Goal: Information Seeking & Learning: Learn about a topic

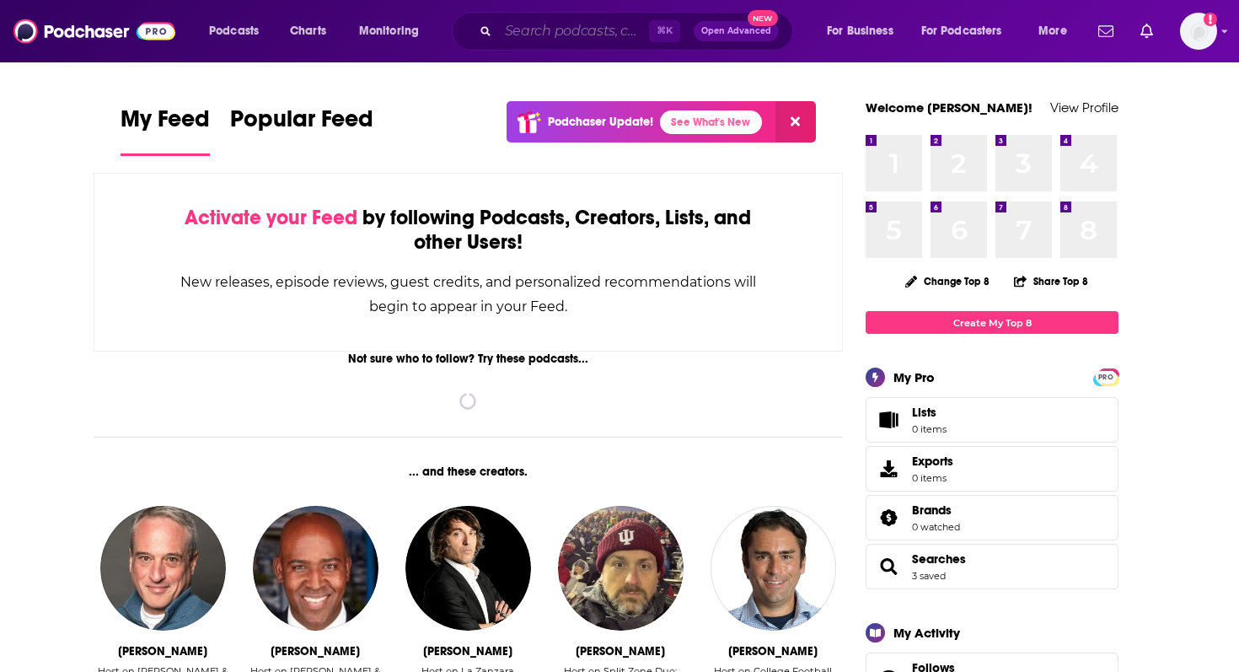
click at [611, 38] on input "Search podcasts, credits, & more..." at bounding box center [573, 31] width 151 height 27
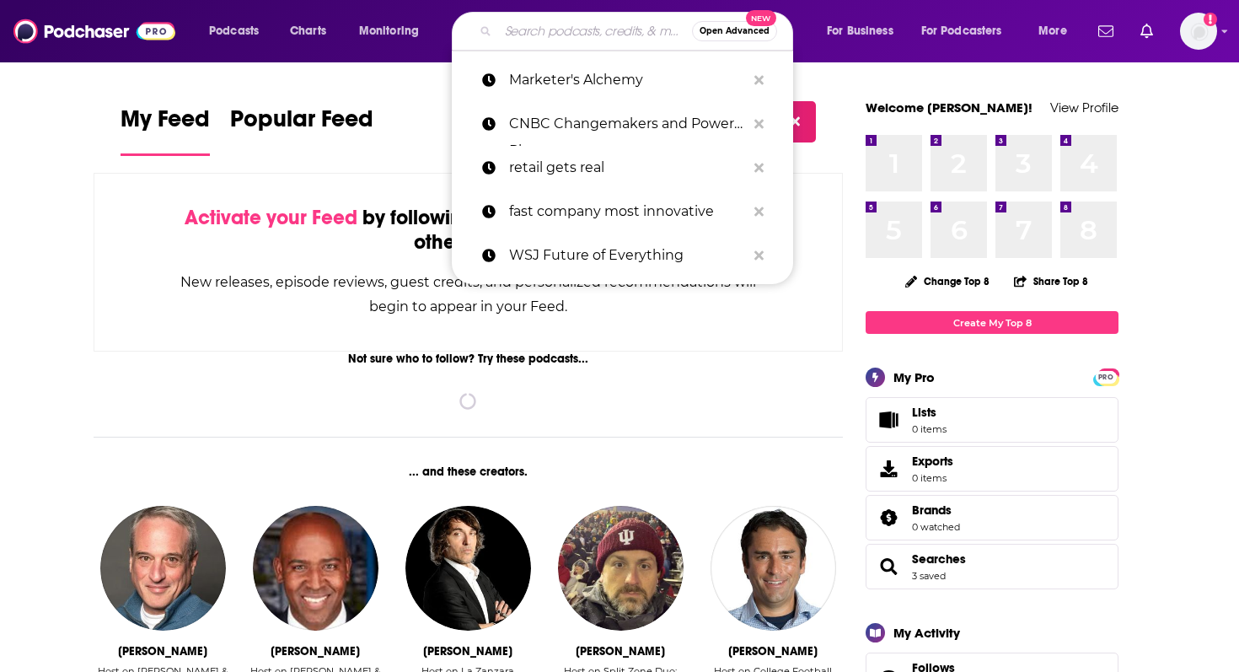
paste input "Behind the Business with [PERSON_NAME]"
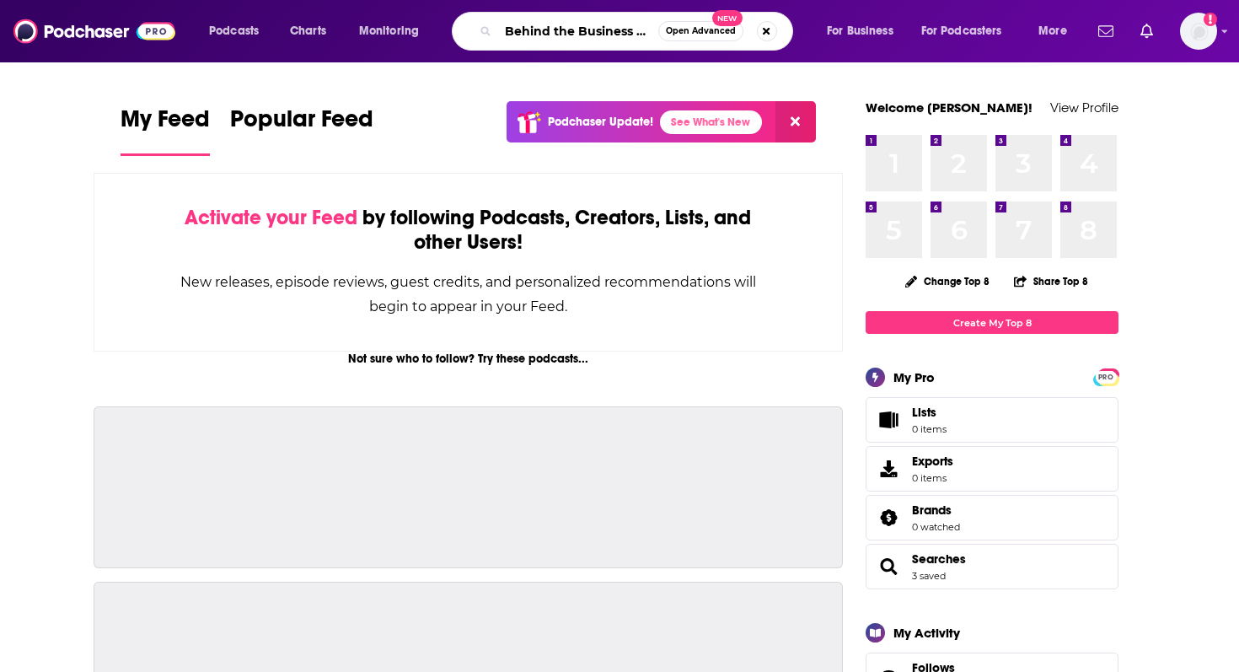
scroll to position [0, 94]
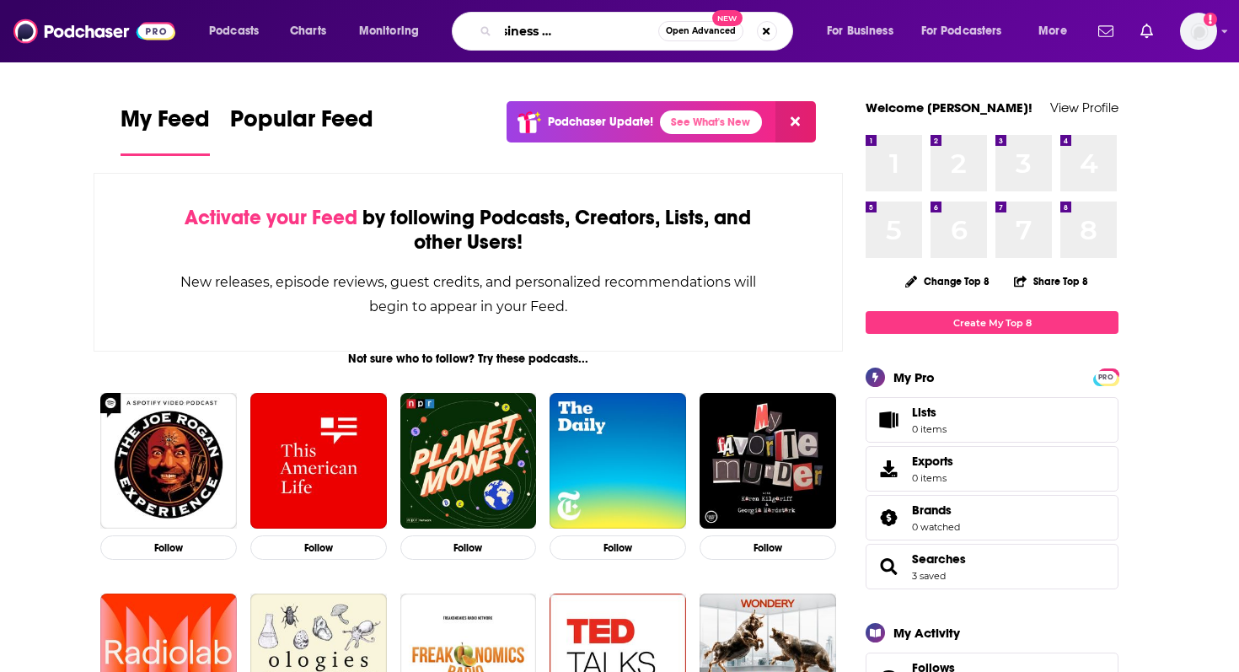
type input "Behind the Business with [PERSON_NAME]"
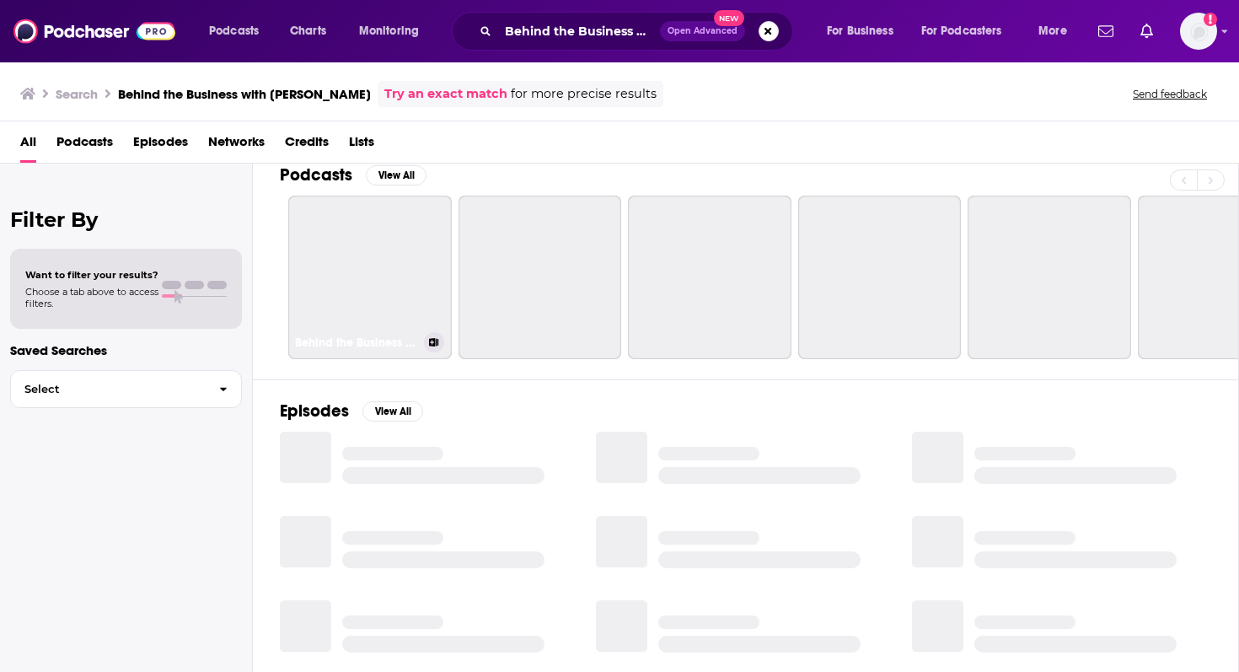
scroll to position [23, 0]
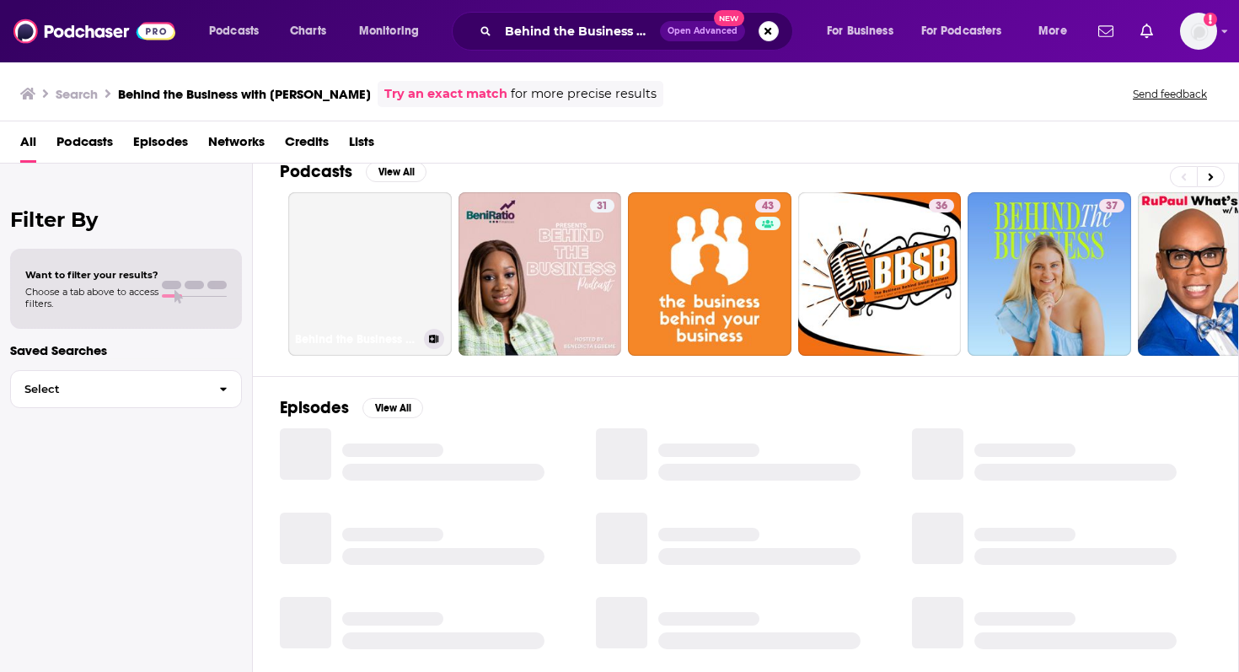
click at [380, 287] on link "Behind the Business with [PERSON_NAME]" at bounding box center [370, 274] width 164 height 164
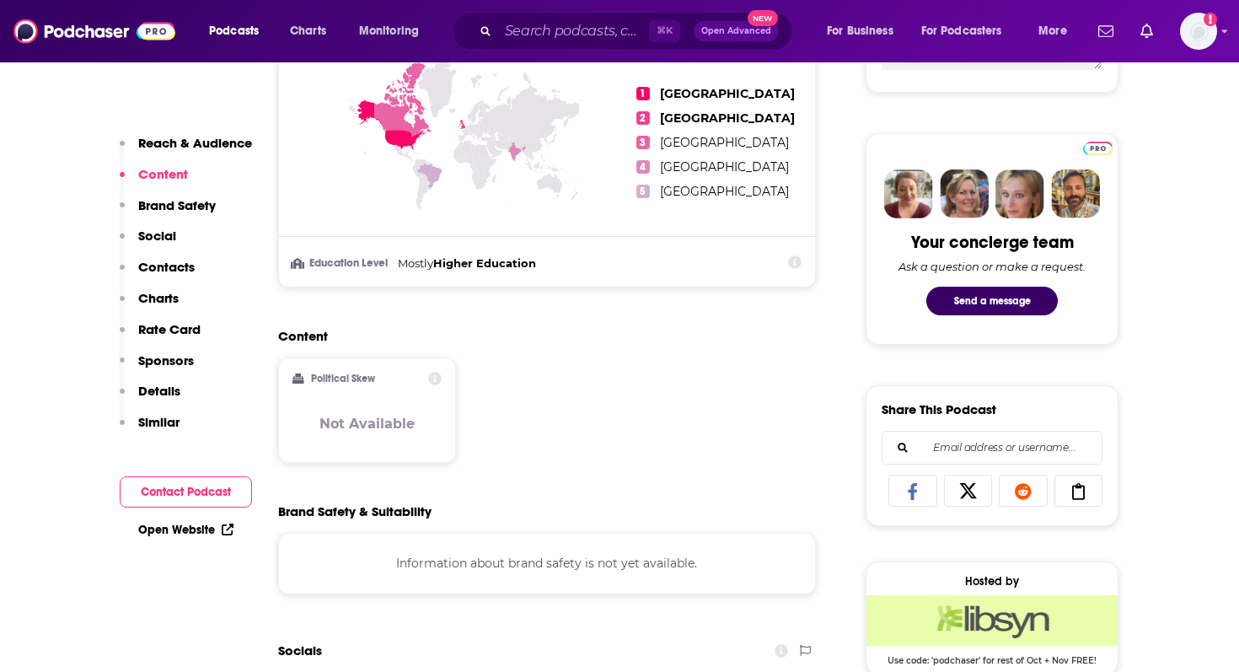
scroll to position [245, 0]
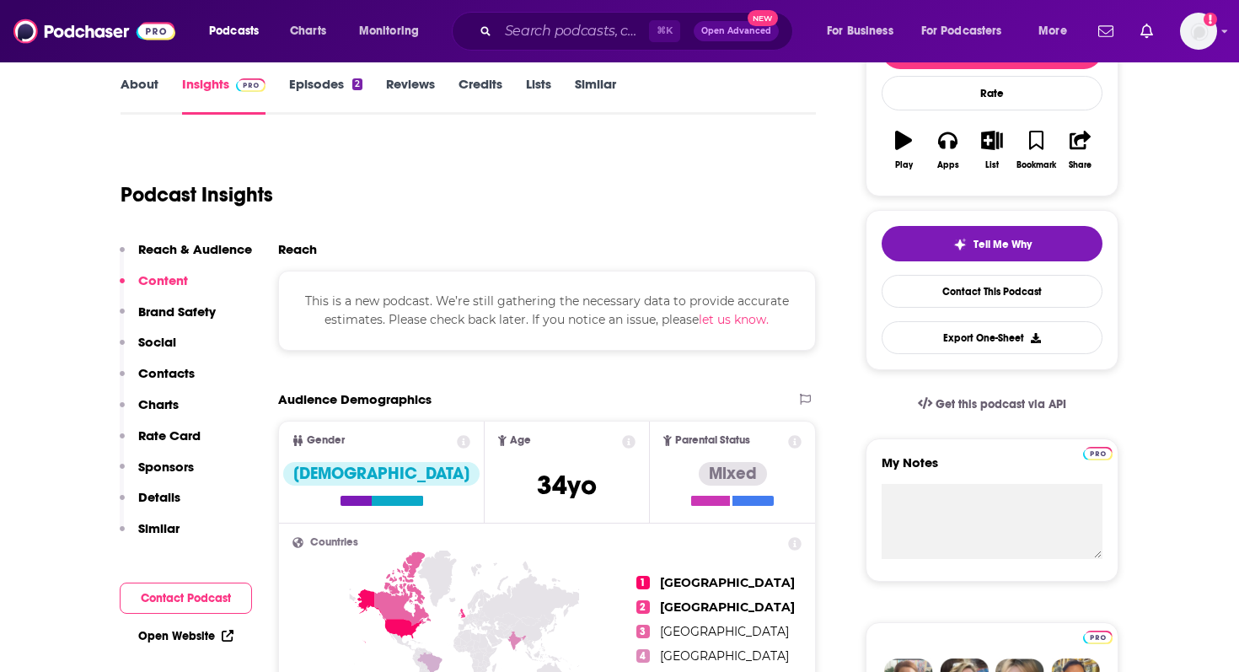
click at [142, 98] on link "About" at bounding box center [140, 95] width 38 height 39
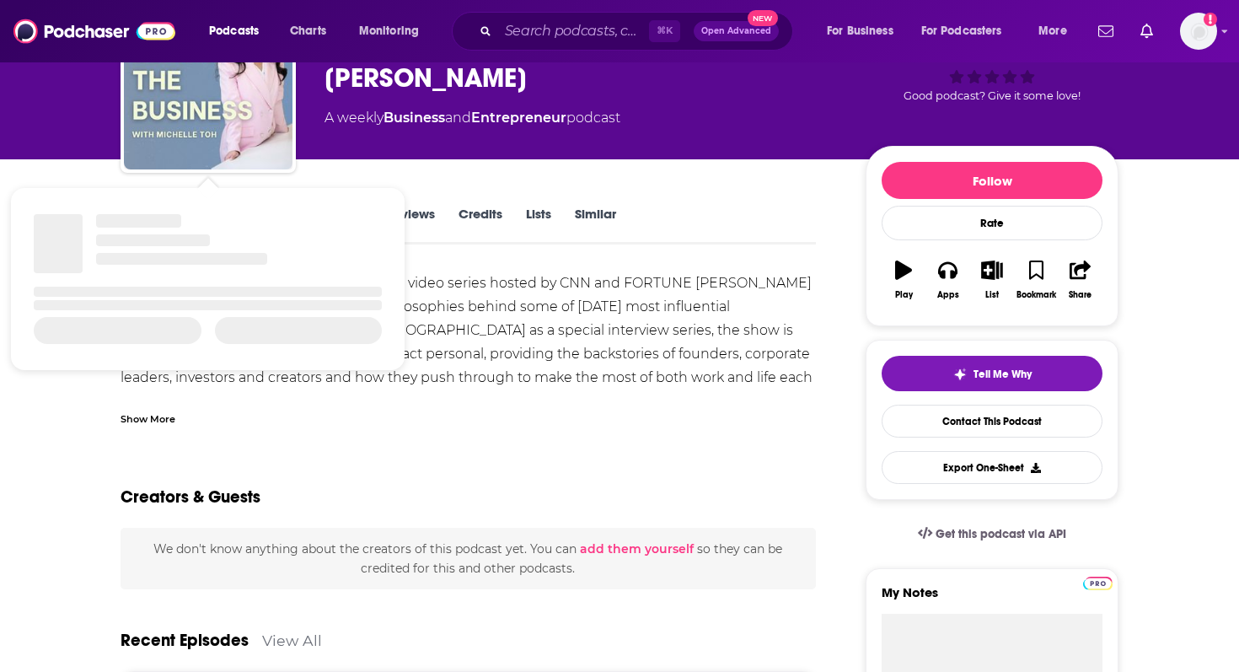
scroll to position [138, 0]
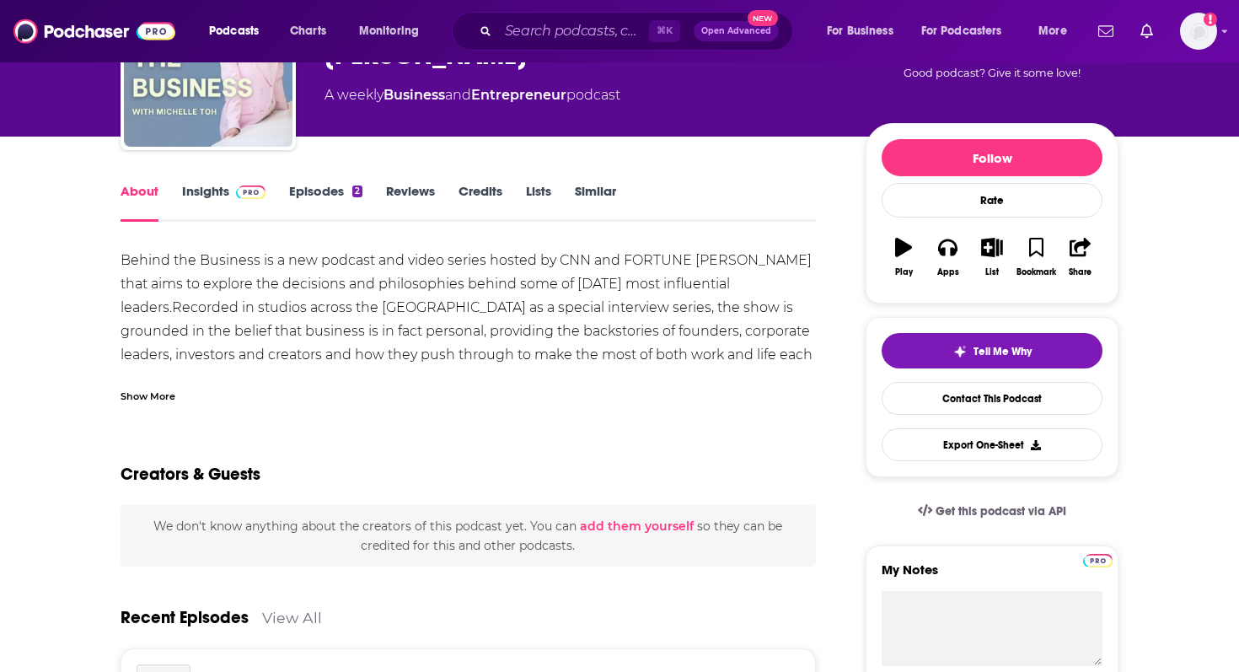
click at [323, 190] on link "Episodes 2" at bounding box center [325, 202] width 73 height 39
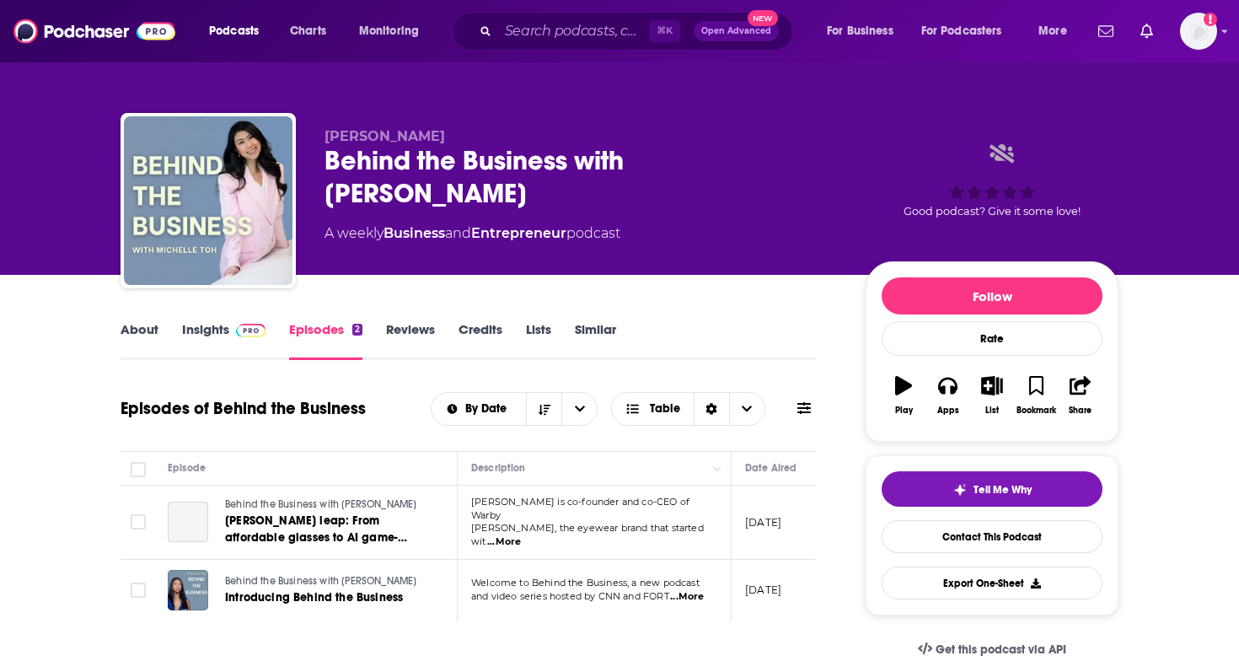
click at [205, 340] on link "Insights" at bounding box center [223, 340] width 83 height 39
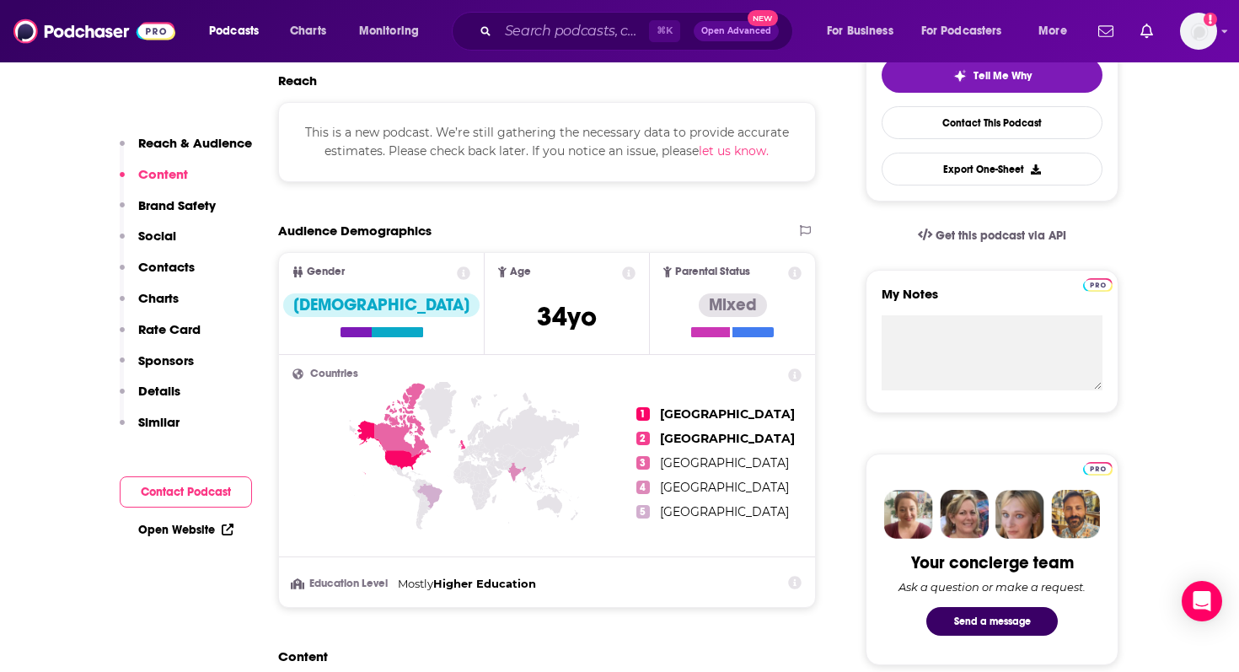
scroll to position [424, 0]
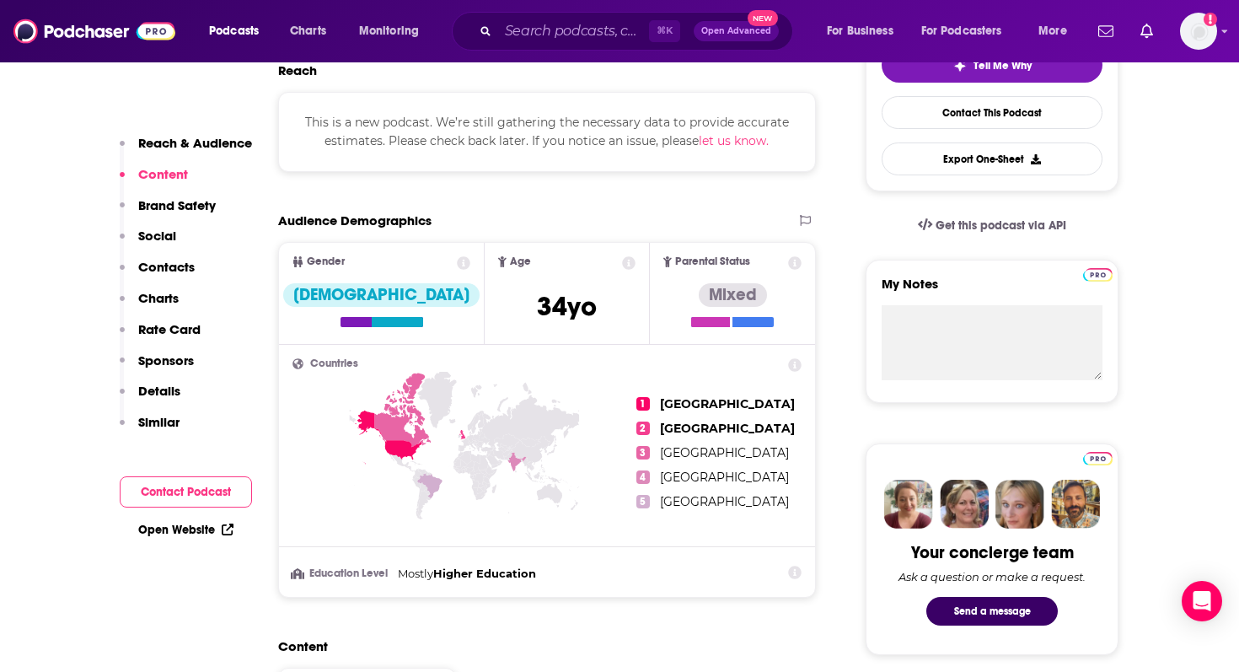
click at [175, 216] on button "Brand Safety" at bounding box center [168, 212] width 96 height 31
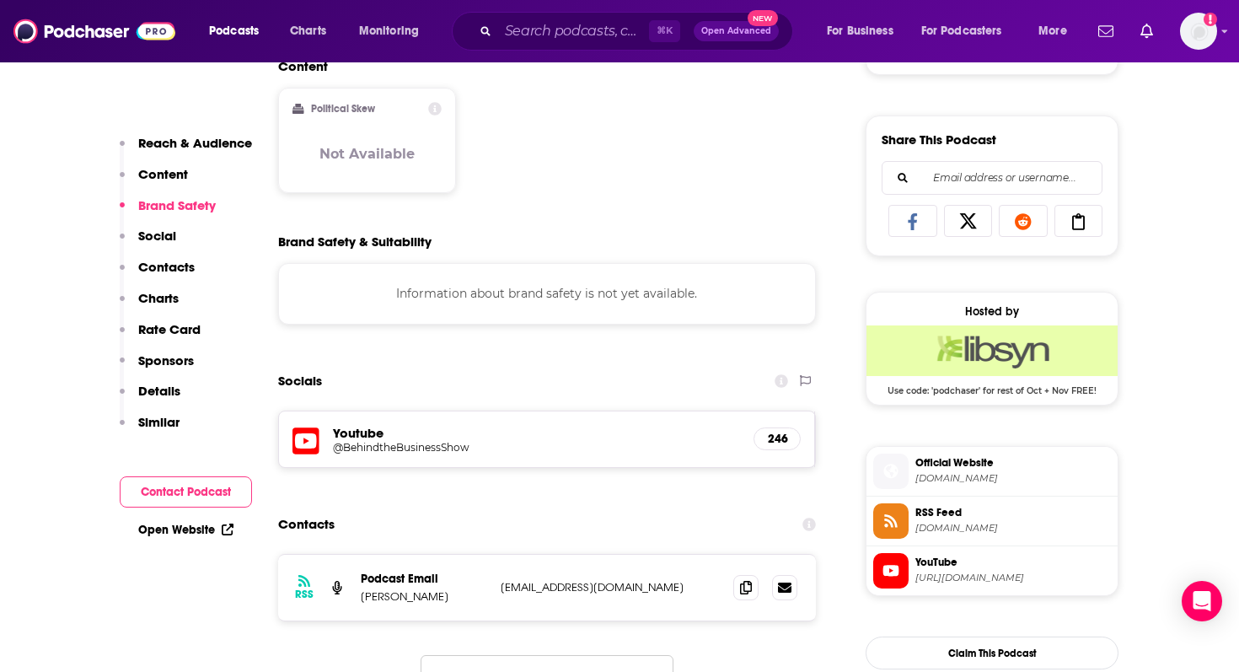
click at [160, 235] on p "Social" at bounding box center [157, 236] width 38 height 16
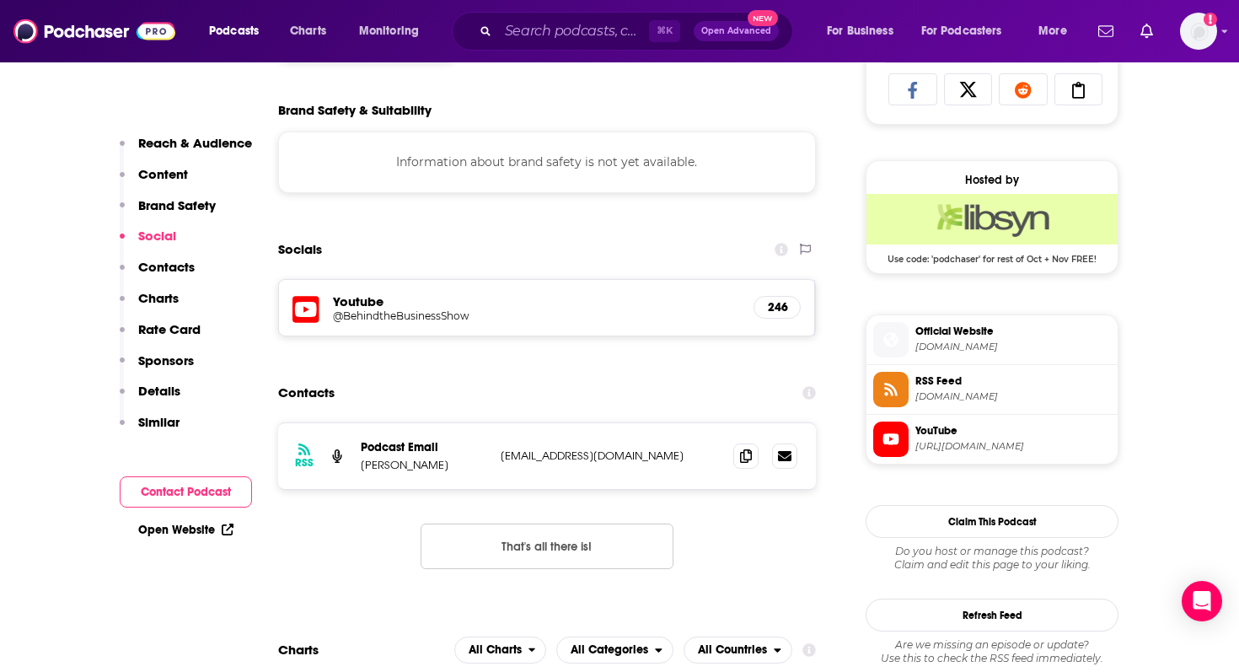
click at [169, 201] on p "Brand Safety" at bounding box center [177, 205] width 78 height 16
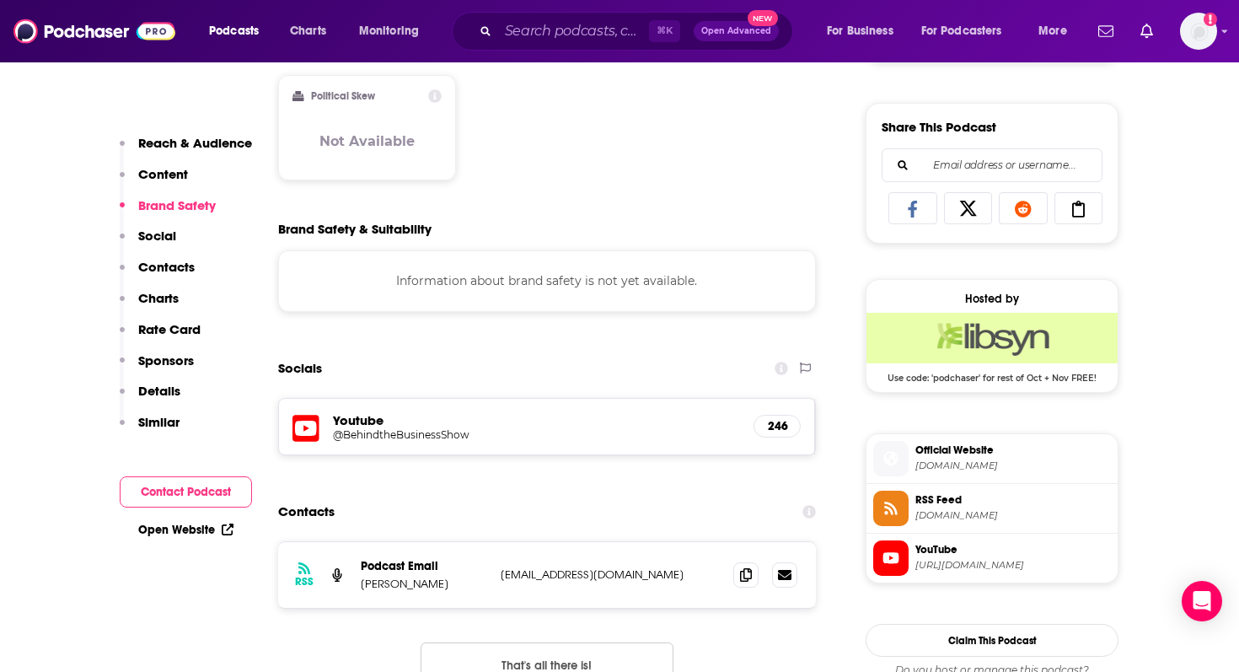
scroll to position [1004, 0]
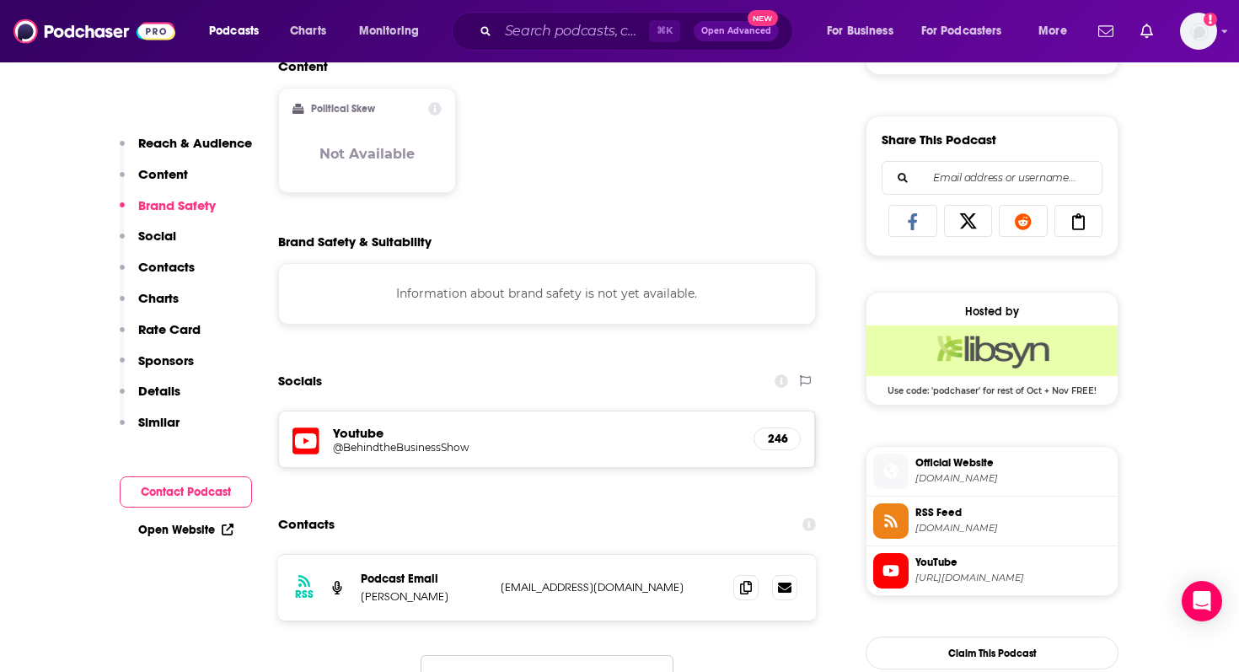
click at [166, 199] on p "Brand Safety" at bounding box center [177, 205] width 78 height 16
click at [160, 172] on p "Content" at bounding box center [163, 174] width 50 height 16
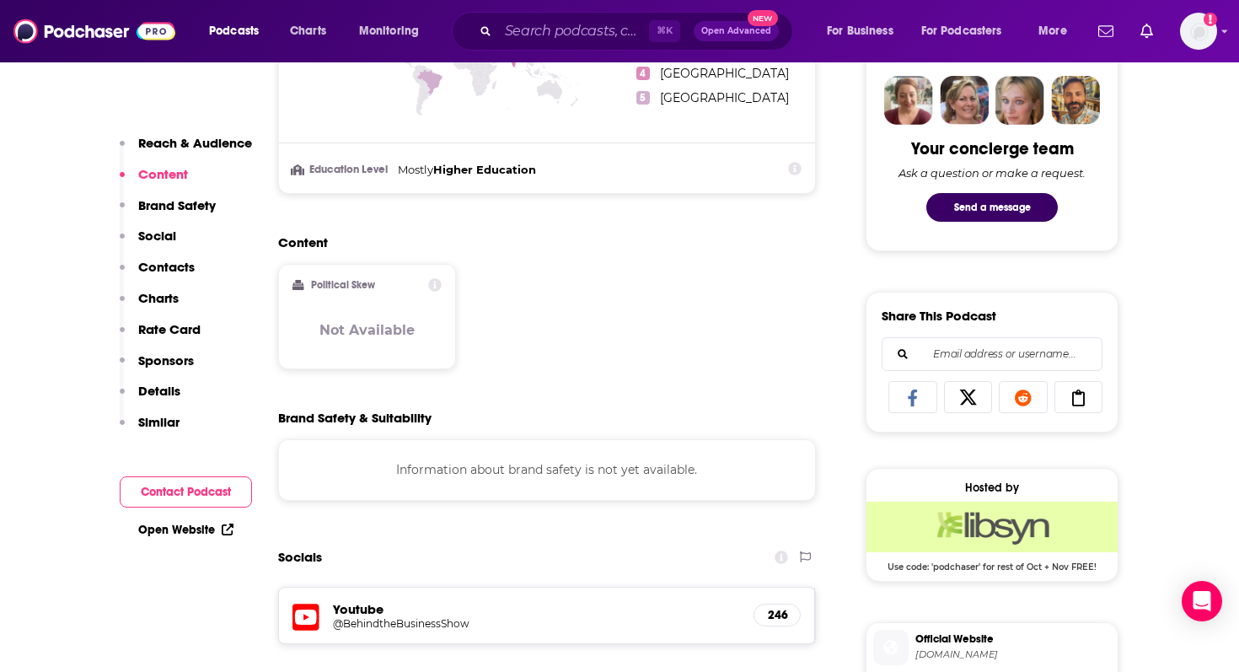
click at [174, 136] on p "Reach & Audience" at bounding box center [195, 143] width 114 height 16
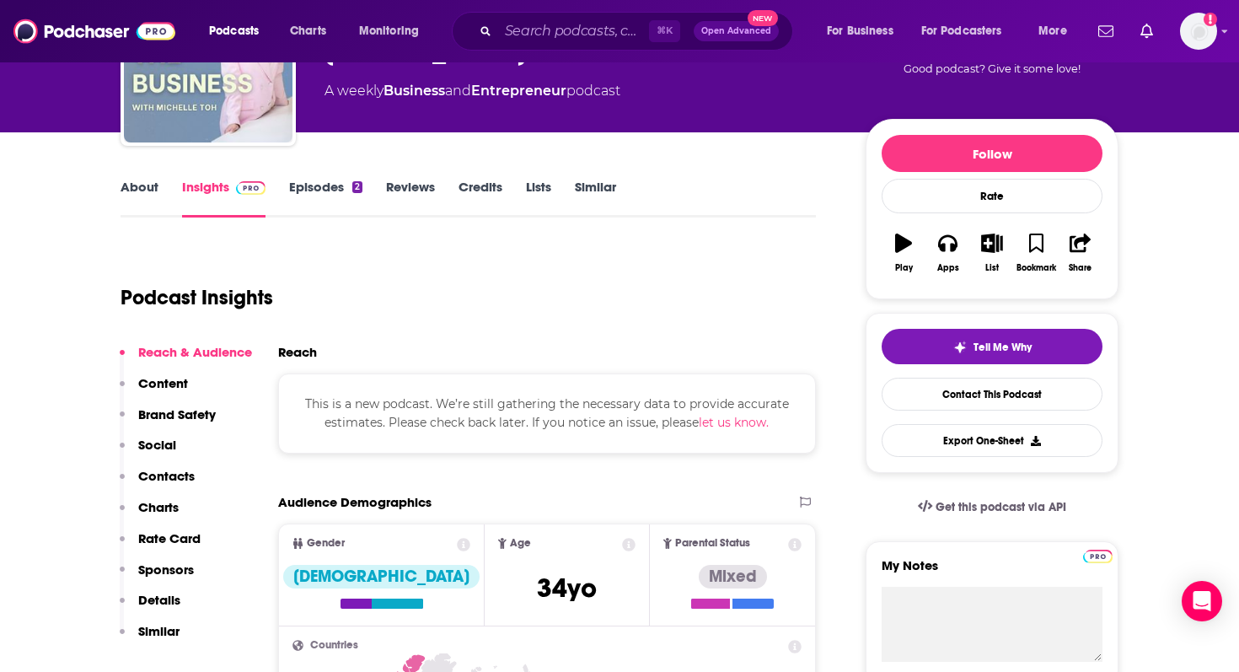
scroll to position [140, 0]
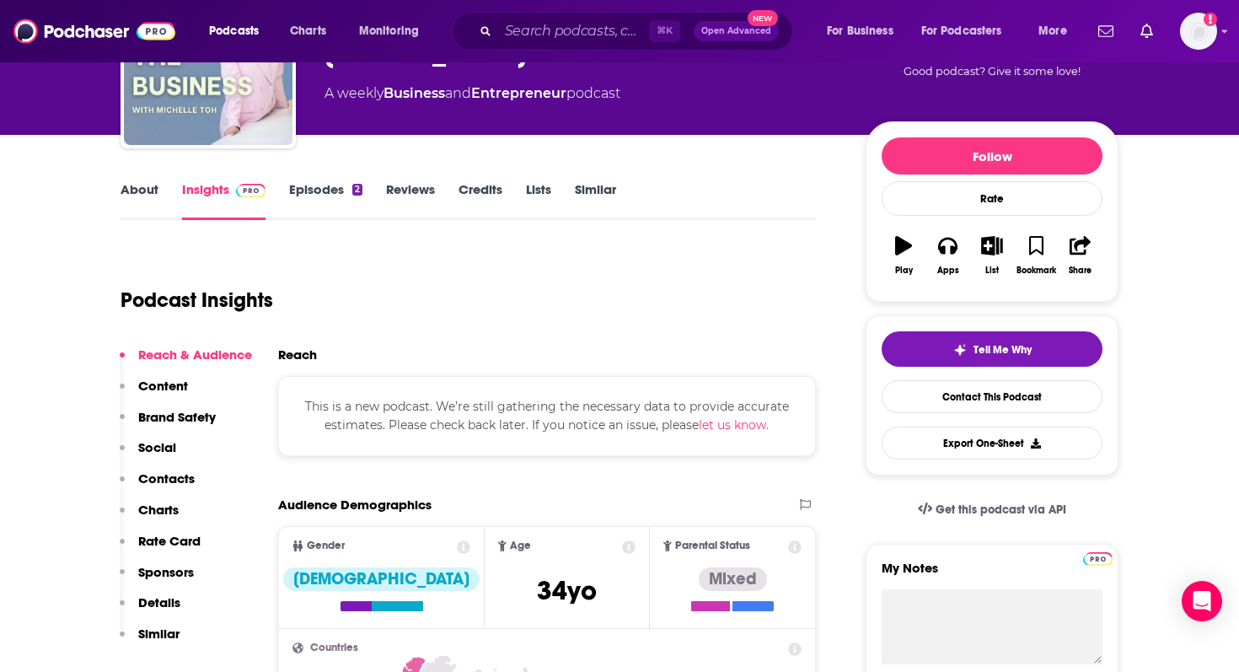
click at [583, 194] on link "Similar" at bounding box center [595, 200] width 41 height 39
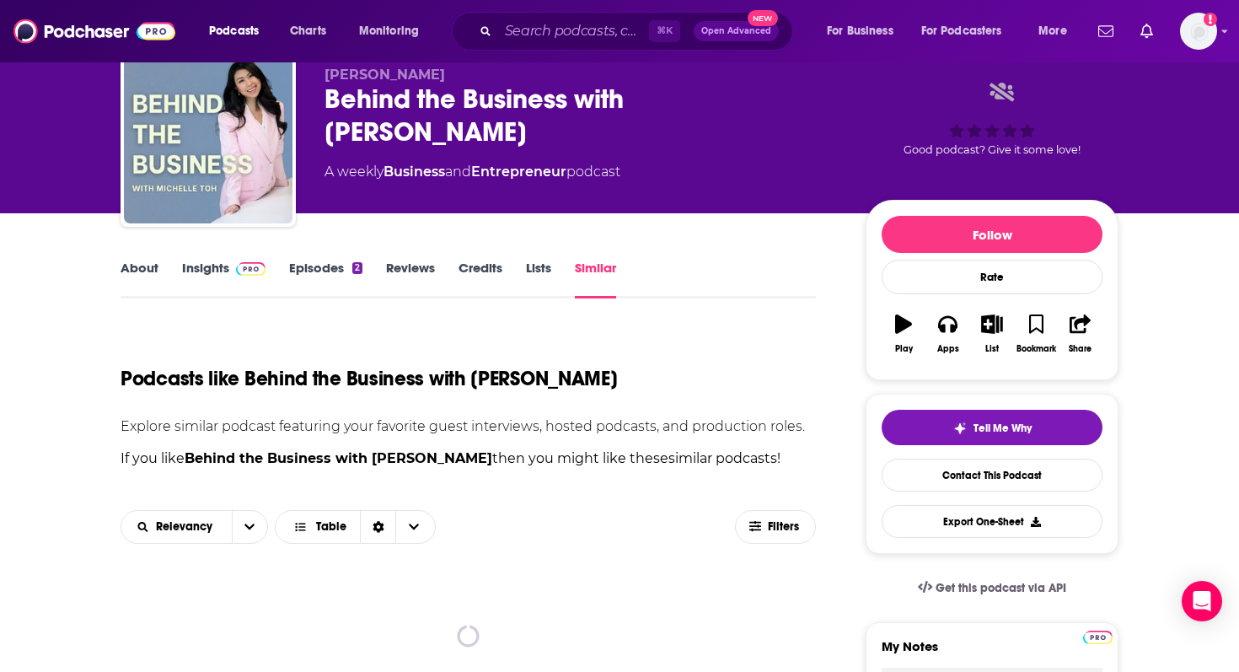
scroll to position [67, 0]
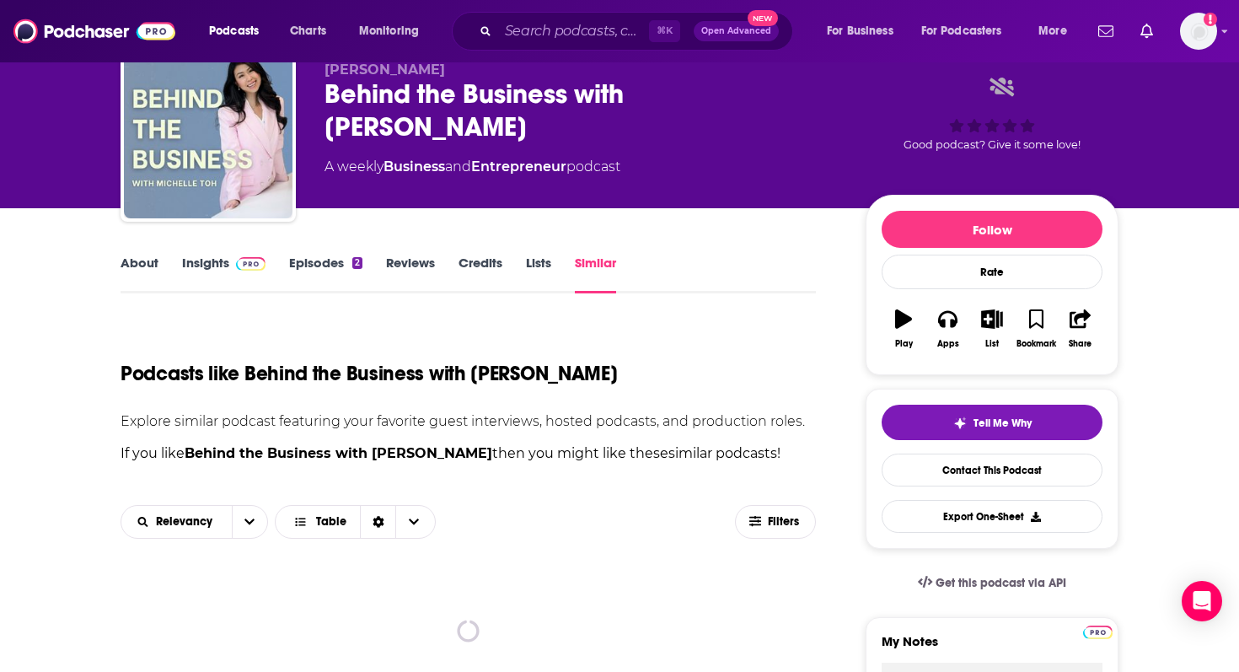
click at [194, 266] on link "Insights" at bounding box center [223, 274] width 83 height 39
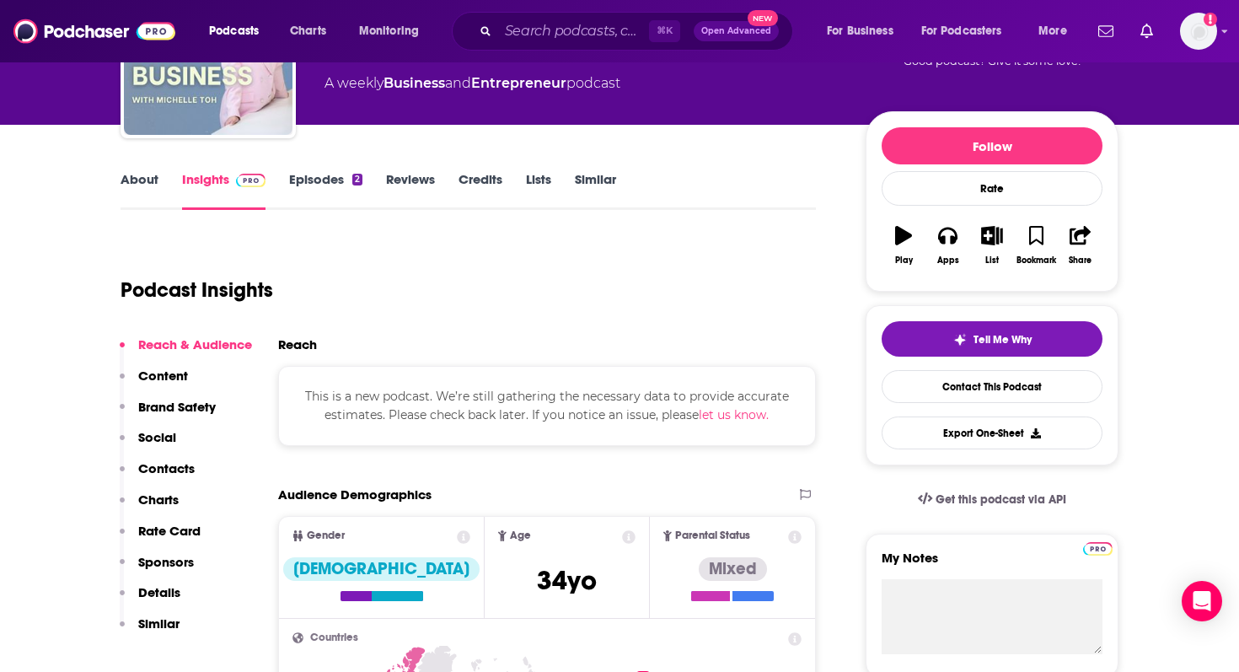
scroll to position [123, 0]
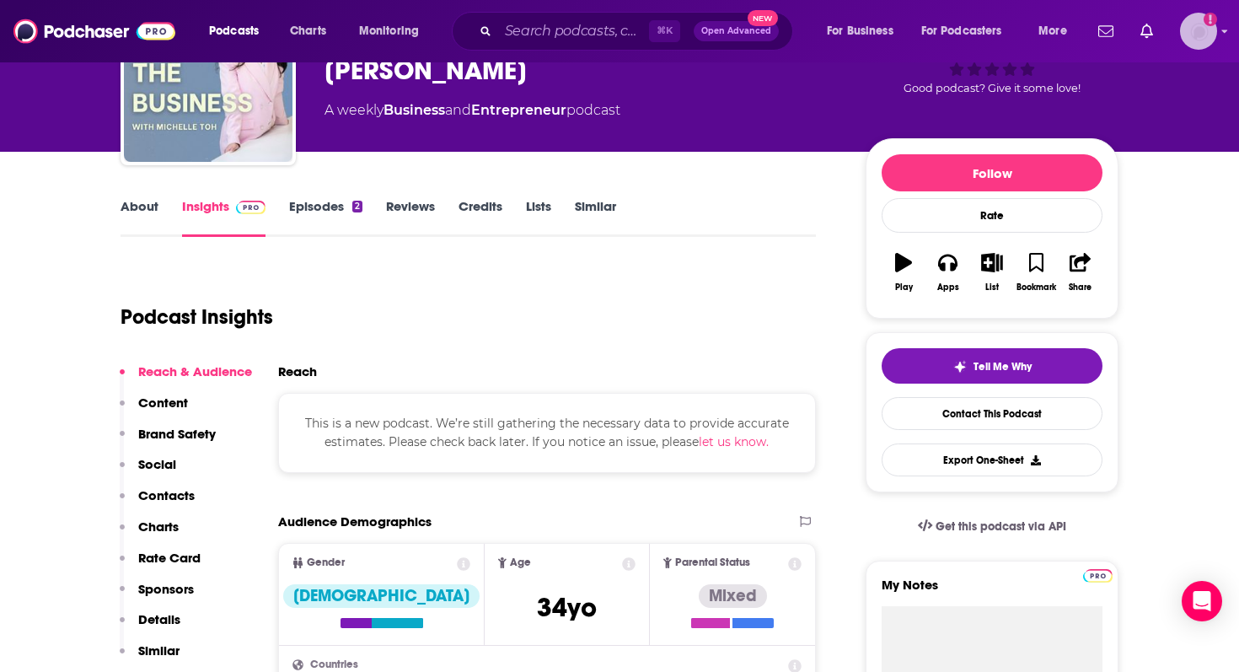
click at [1205, 48] on div "Logged in as maiak" at bounding box center [1198, 31] width 37 height 37
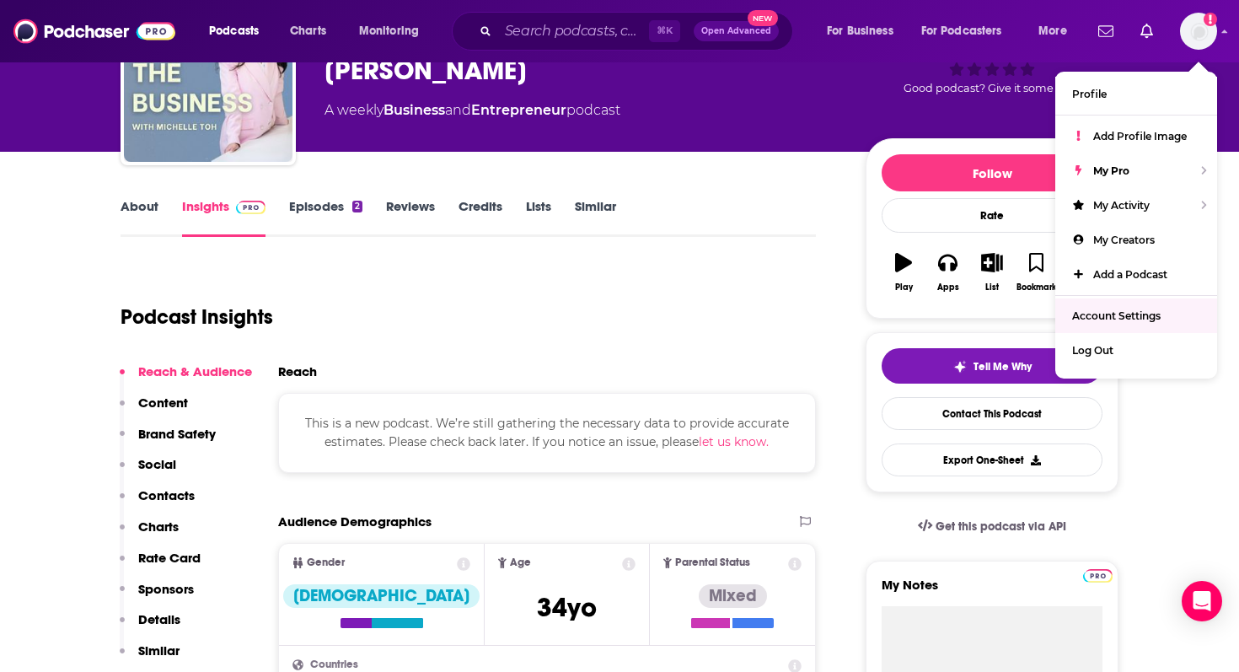
click at [675, 298] on div "Podcast Insights" at bounding box center [462, 307] width 682 height 86
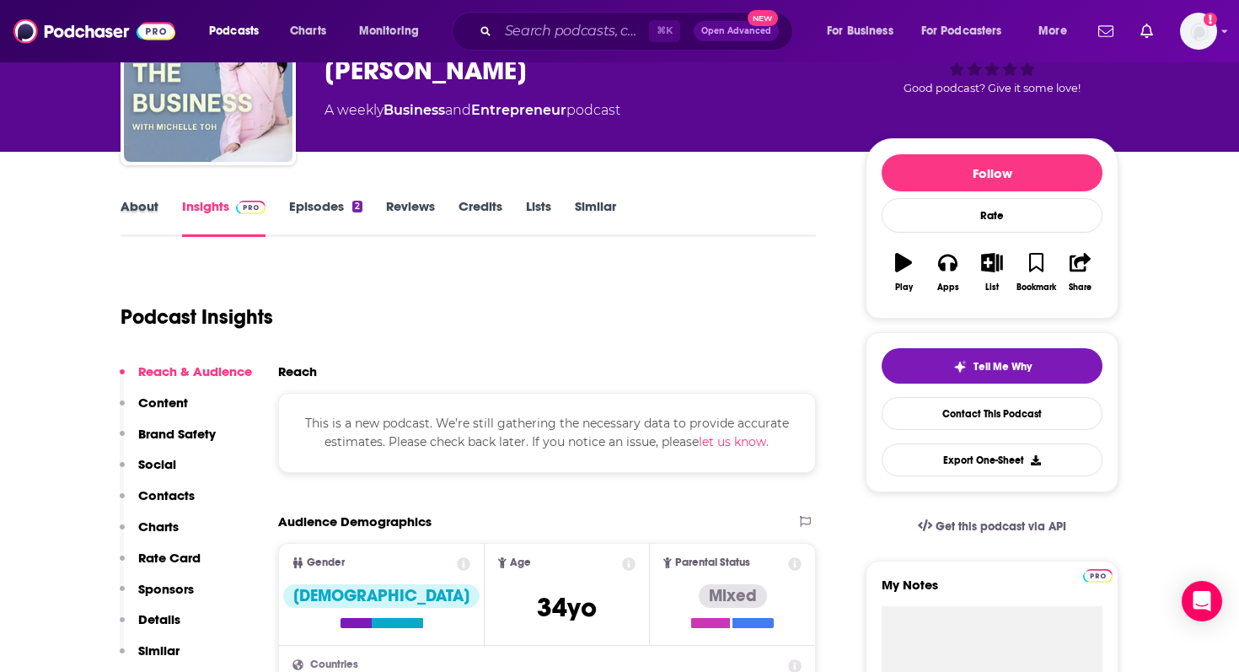
click at [165, 211] on div "About" at bounding box center [152, 217] width 62 height 39
click at [152, 221] on link "About" at bounding box center [140, 217] width 38 height 39
